Goal: Task Accomplishment & Management: Use online tool/utility

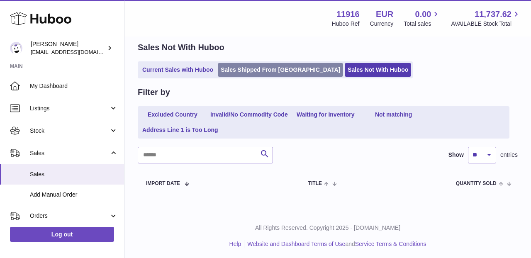
click at [273, 66] on link "Sales Shipped From [GEOGRAPHIC_DATA]" at bounding box center [280, 70] width 125 height 14
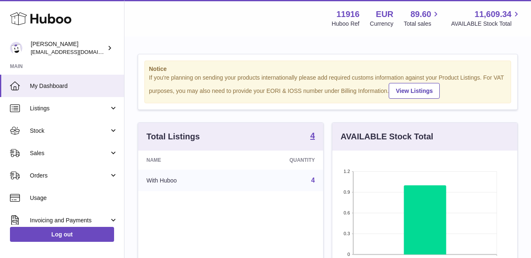
scroll to position [15, 0]
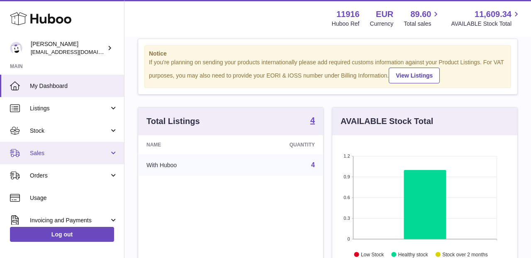
click at [102, 154] on span "Sales" at bounding box center [69, 153] width 79 height 8
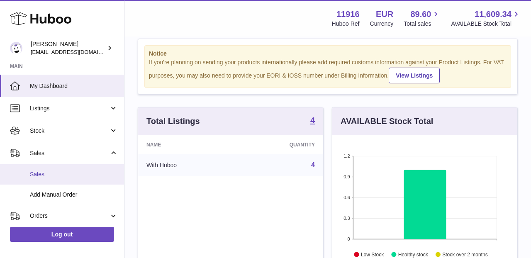
click at [94, 173] on span "Sales" at bounding box center [74, 175] width 88 height 8
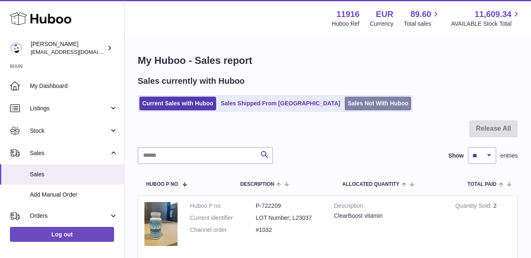
click at [345, 103] on link "Sales Not With Huboo" at bounding box center [378, 104] width 66 height 14
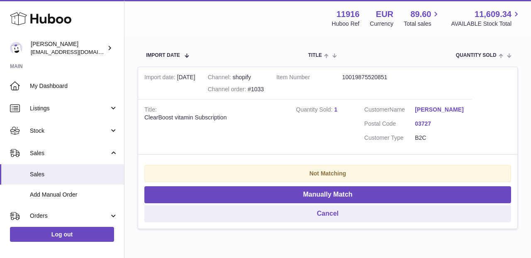
scroll to position [191, 0]
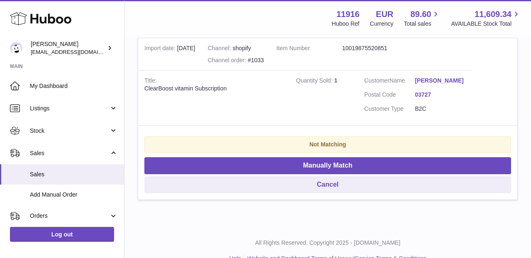
click at [333, 79] on strong "Quantity Sold" at bounding box center [315, 81] width 38 height 9
click at [337, 78] on link "1" at bounding box center [335, 80] width 3 height 7
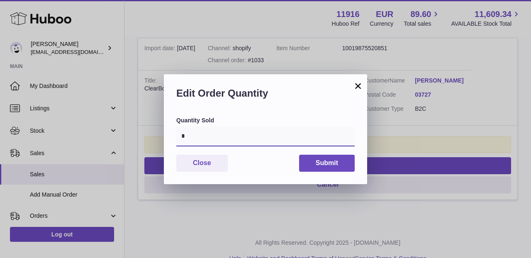
click at [251, 137] on input "*" at bounding box center [265, 137] width 178 height 20
type input "*"
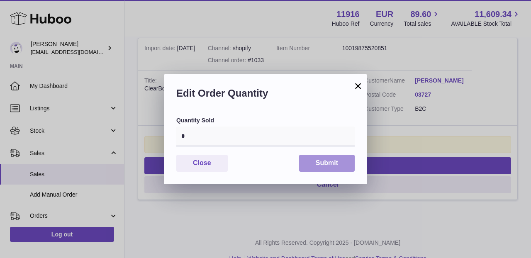
click at [317, 165] on button "Submit" at bounding box center [327, 163] width 56 height 17
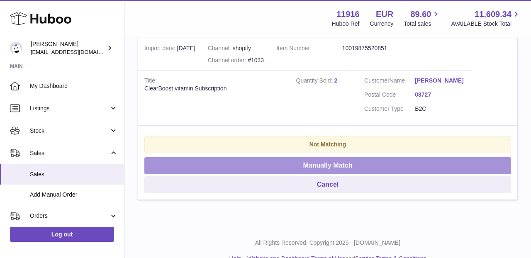
click at [327, 157] on button "Manually Match" at bounding box center [327, 165] width 367 height 17
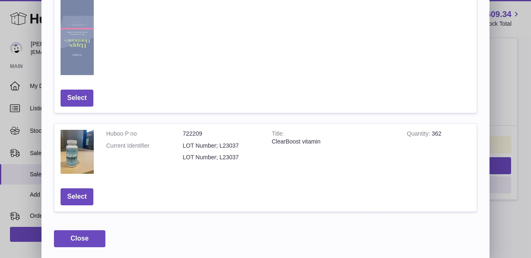
scroll to position [511, 0]
click at [88, 193] on button "Select" at bounding box center [77, 197] width 33 height 17
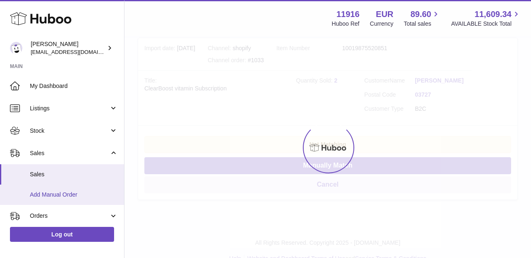
scroll to position [34, 0]
